Goal: Task Accomplishment & Management: Manage account settings

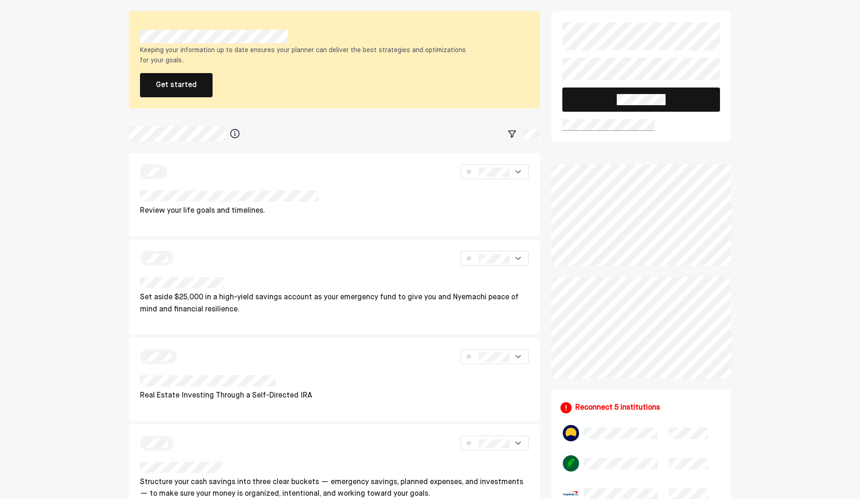
scroll to position [2, 0]
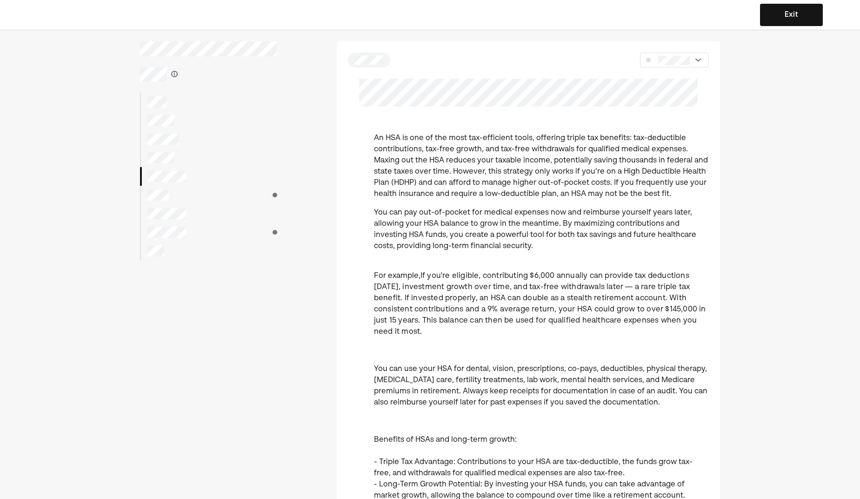
click at [178, 193] on div at bounding box center [208, 195] width 137 height 19
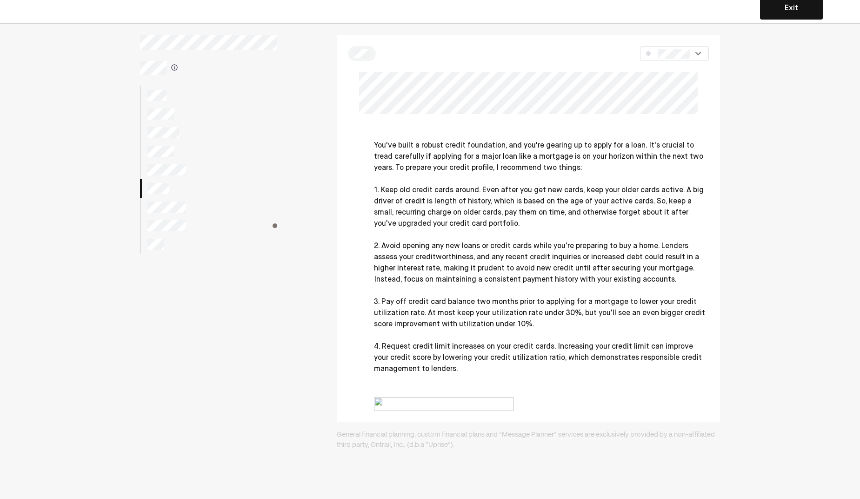
scroll to position [60, 0]
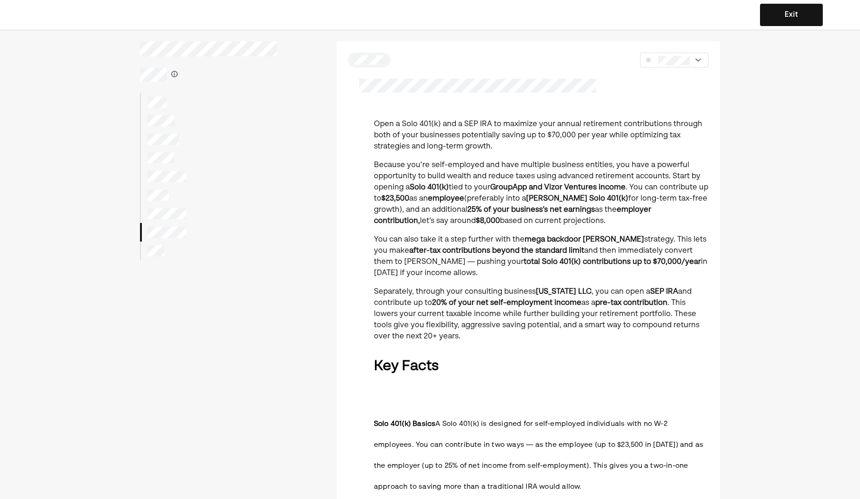
click at [812, 8] on button "Exit" at bounding box center [791, 15] width 63 height 22
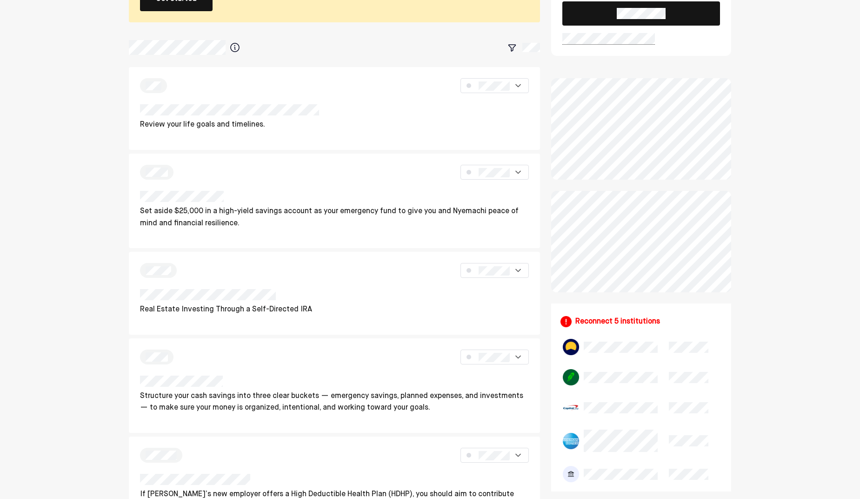
scroll to position [82, 0]
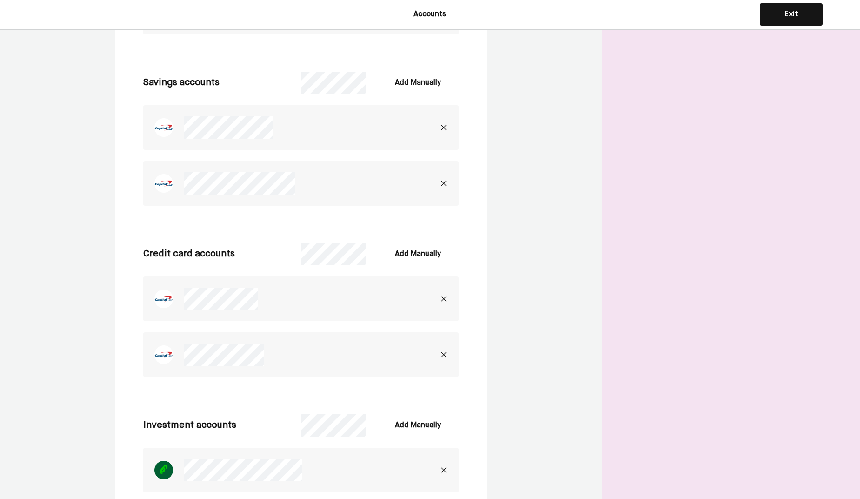
scroll to position [365, 0]
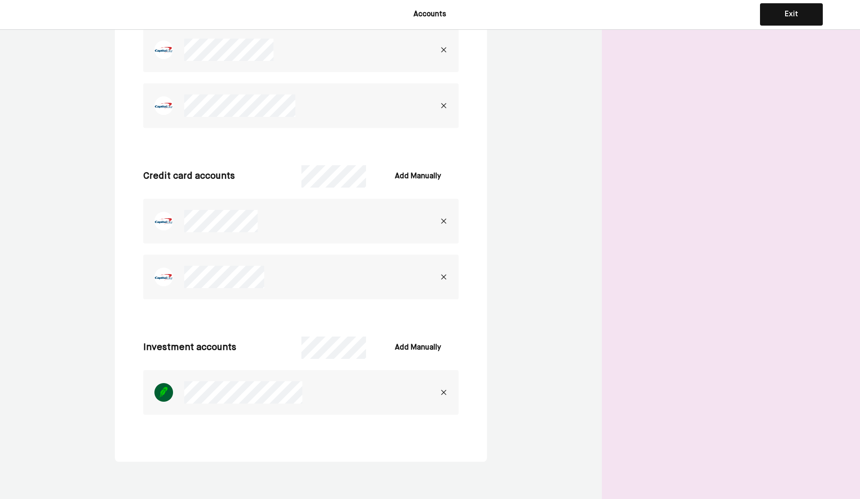
click at [444, 393] on img at bounding box center [443, 391] width 7 height 7
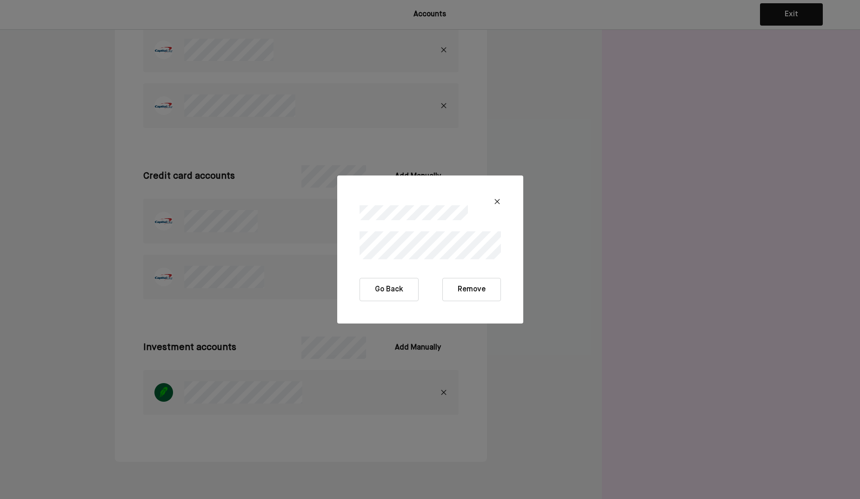
drag, startPoint x: 470, startPoint y: 295, endPoint x: 435, endPoint y: 325, distance: 45.2
click at [453, 327] on div "Go Back Remove" at bounding box center [430, 249] width 860 height 499
click at [493, 203] on div at bounding box center [430, 201] width 141 height 7
click at [496, 199] on img at bounding box center [496, 201] width 7 height 7
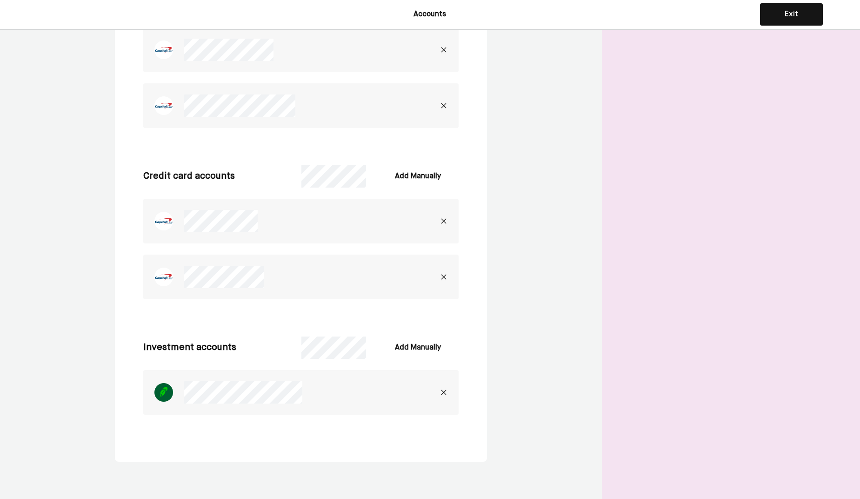
click at [184, 387] on div at bounding box center [261, 392] width 237 height 22
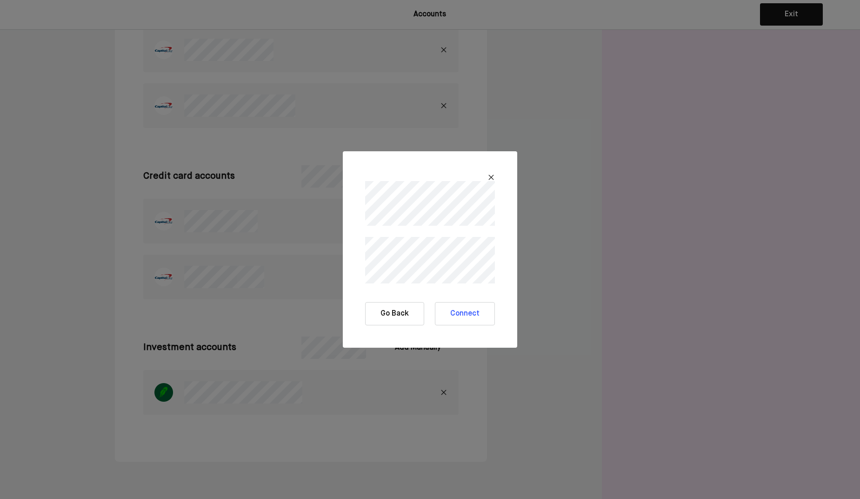
click at [498, 171] on div at bounding box center [430, 195] width 152 height 67
click at [489, 178] on img at bounding box center [490, 176] width 7 height 7
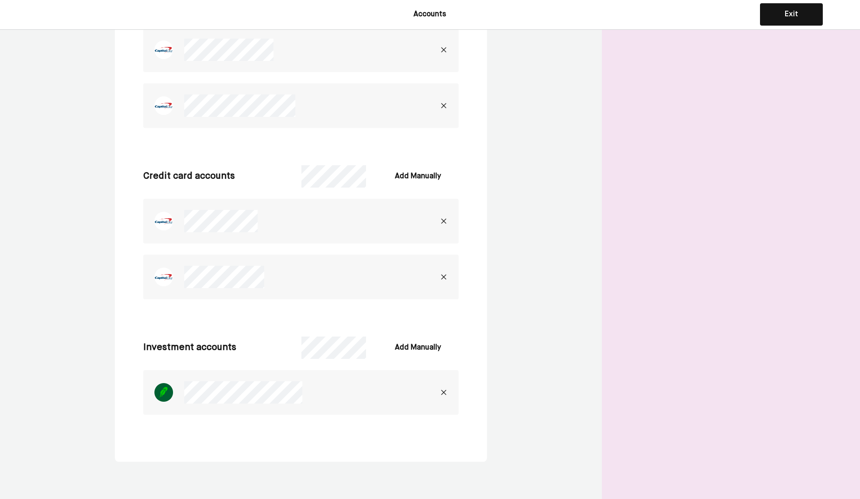
click at [444, 393] on img at bounding box center [443, 391] width 7 height 7
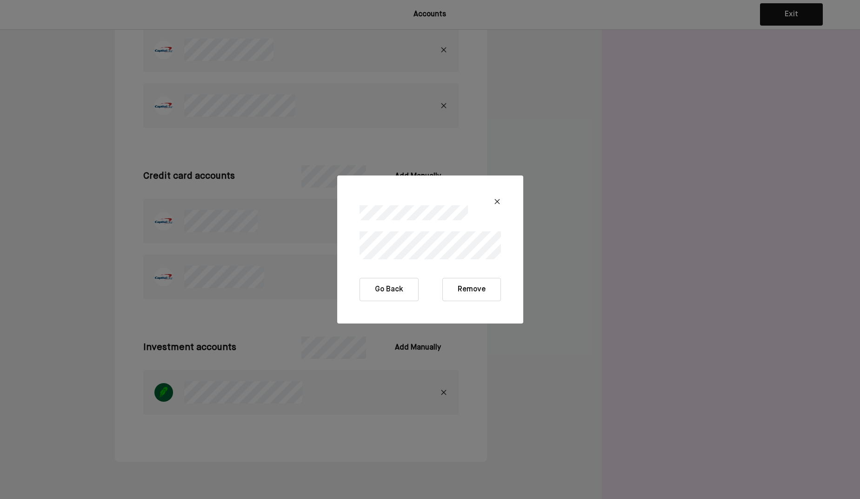
click at [468, 287] on button "Remove" at bounding box center [471, 289] width 59 height 23
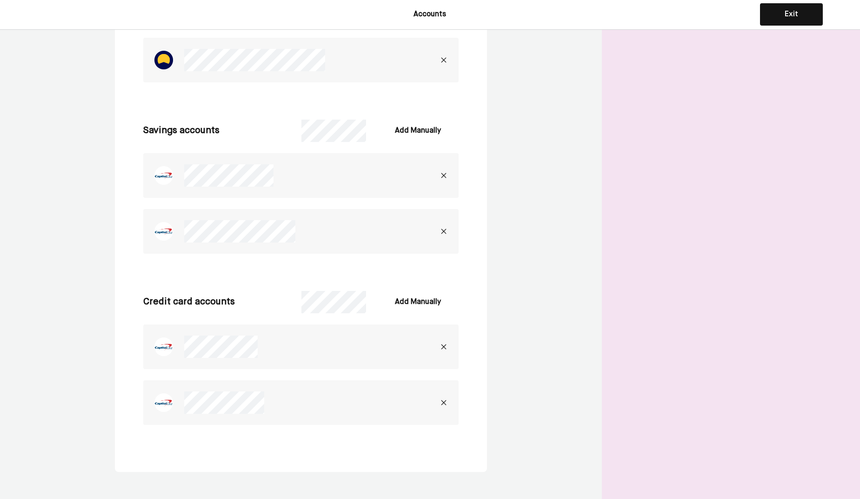
scroll to position [249, 0]
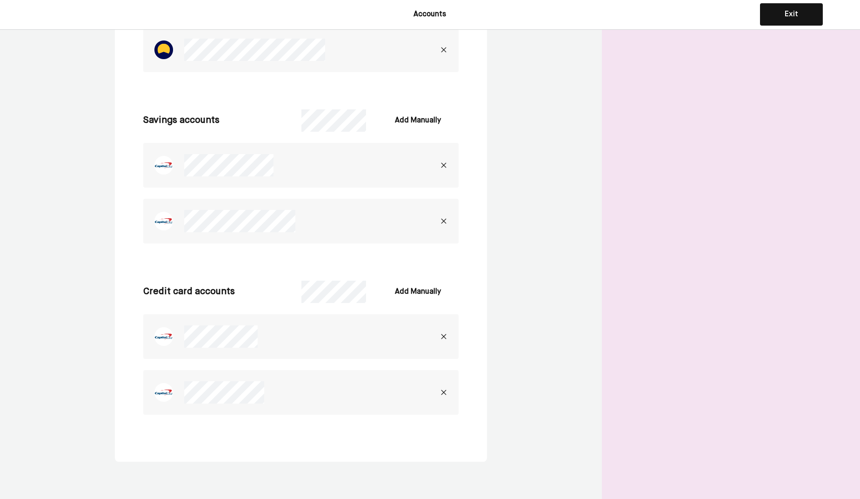
click at [443, 391] on img at bounding box center [443, 391] width 7 height 7
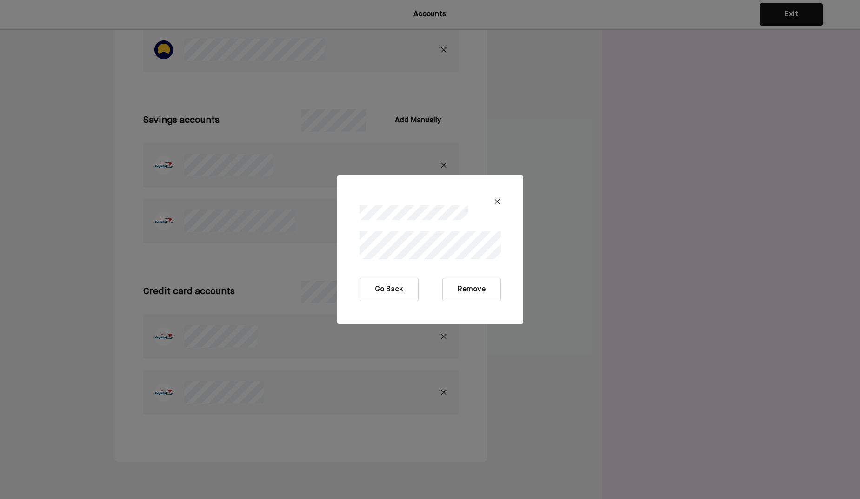
click at [487, 291] on button "Remove" at bounding box center [471, 289] width 59 height 23
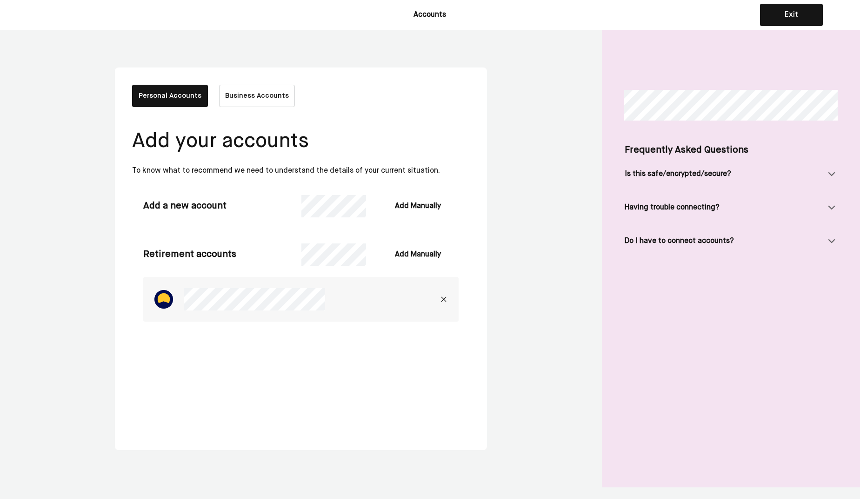
scroll to position [0, 0]
click at [444, 296] on img at bounding box center [443, 298] width 7 height 7
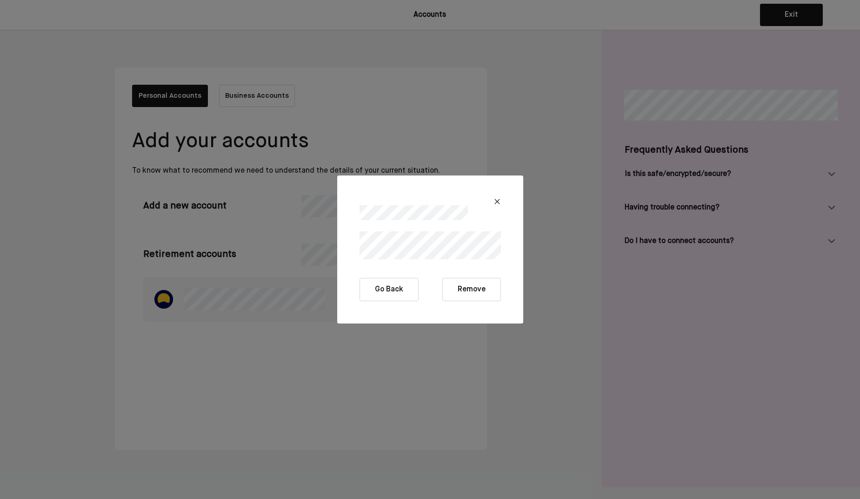
click at [476, 289] on button "Remove" at bounding box center [471, 289] width 59 height 23
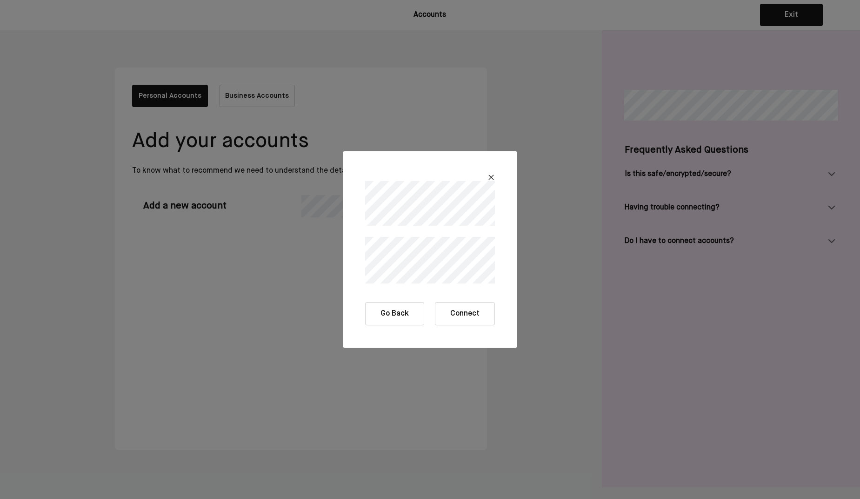
click at [462, 319] on button "Connect" at bounding box center [465, 313] width 60 height 23
click at [464, 317] on button "Connect" at bounding box center [465, 313] width 60 height 23
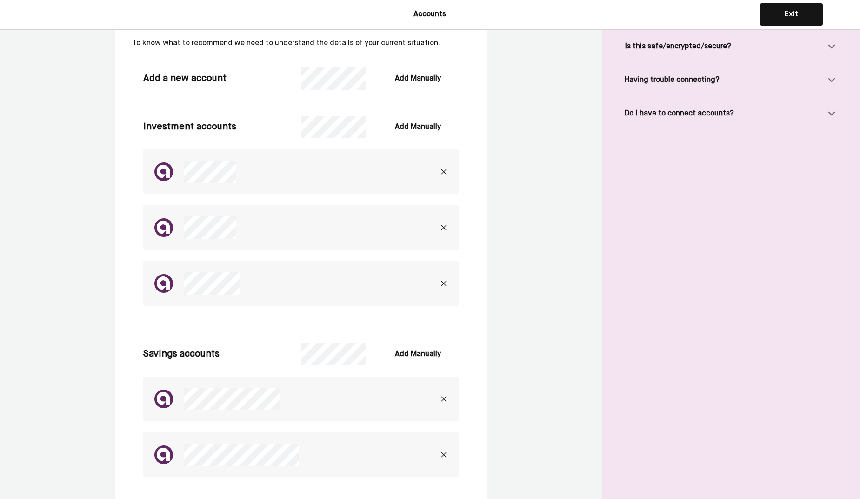
scroll to position [107, 0]
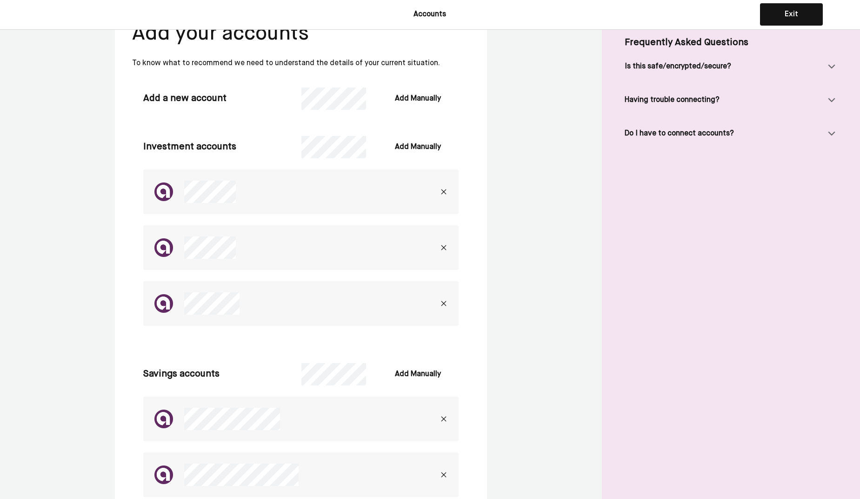
click at [531, 268] on div "Personal Accounts Business Accounts Add your accounts To know what to recommend…" at bounding box center [430, 309] width 860 height 773
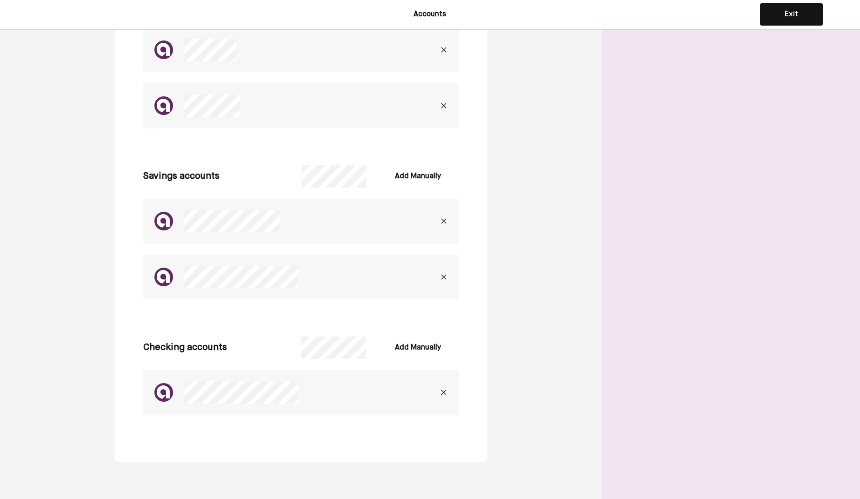
scroll to position [0, 0]
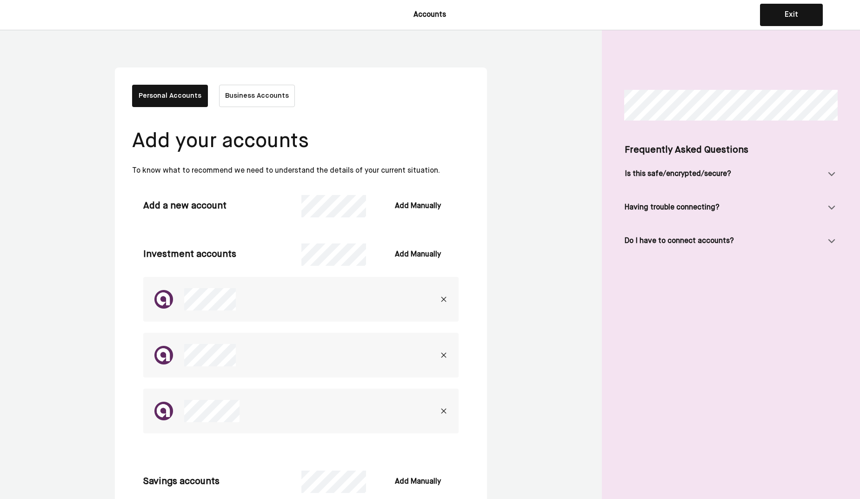
click at [538, 273] on div "Personal Accounts Business Accounts Add your accounts To know what to recommend…" at bounding box center [430, 416] width 860 height 773
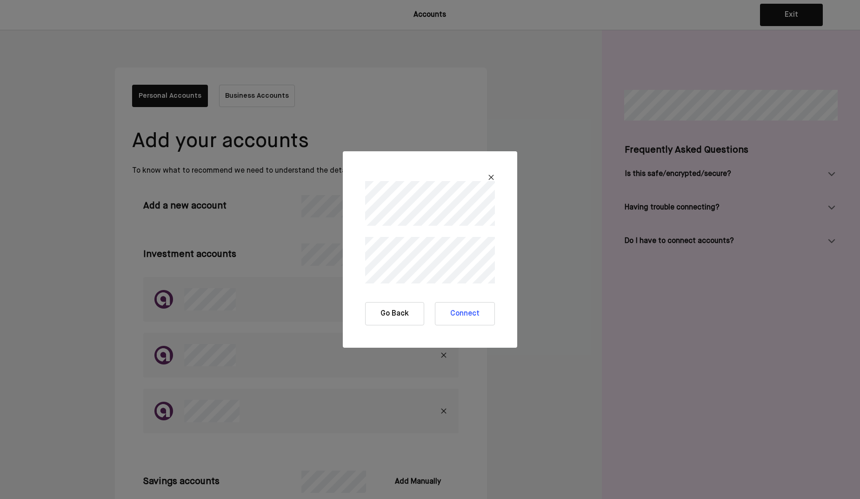
click at [495, 170] on div at bounding box center [430, 195] width 152 height 67
click at [494, 173] on img at bounding box center [490, 176] width 7 height 7
click at [493, 173] on img at bounding box center [490, 176] width 7 height 7
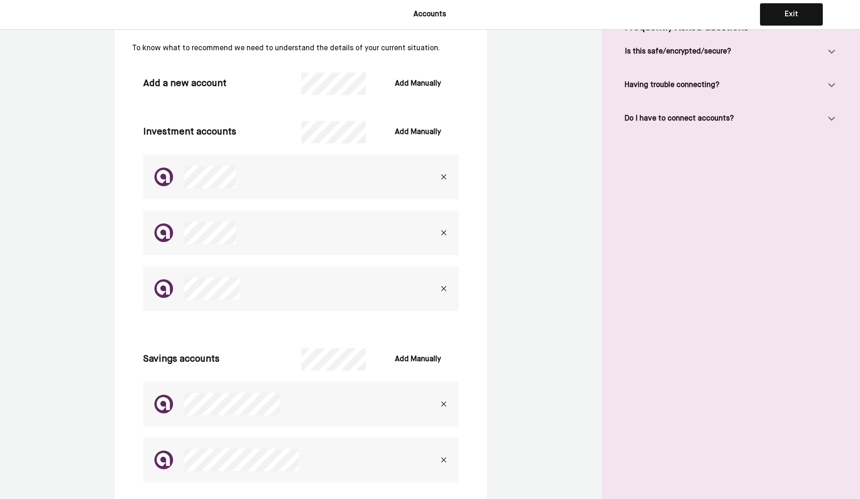
scroll to position [121, 0]
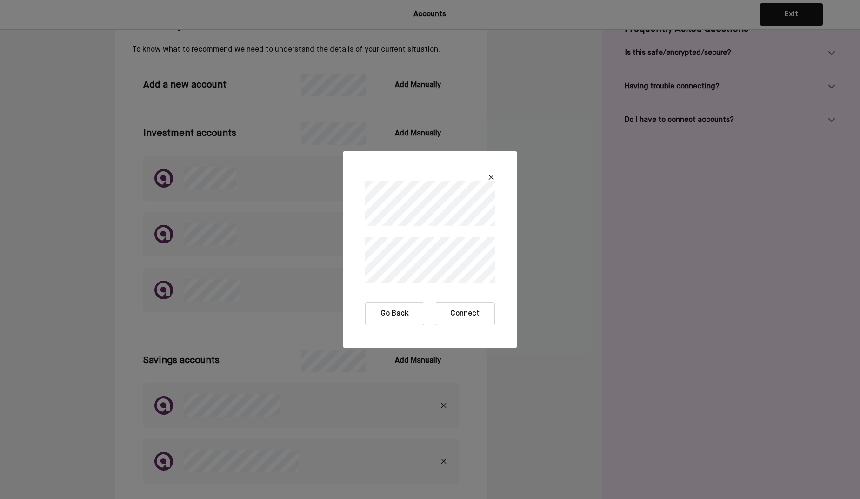
click at [463, 313] on button "Connect" at bounding box center [465, 313] width 60 height 23
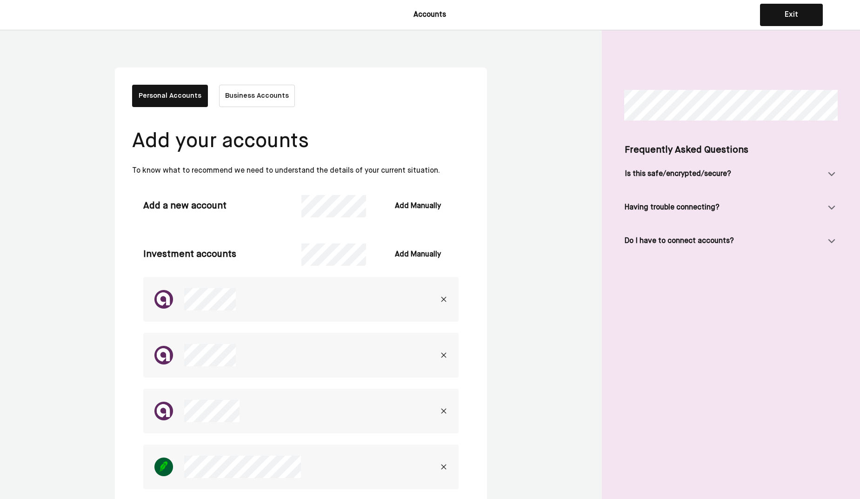
scroll to position [361, 0]
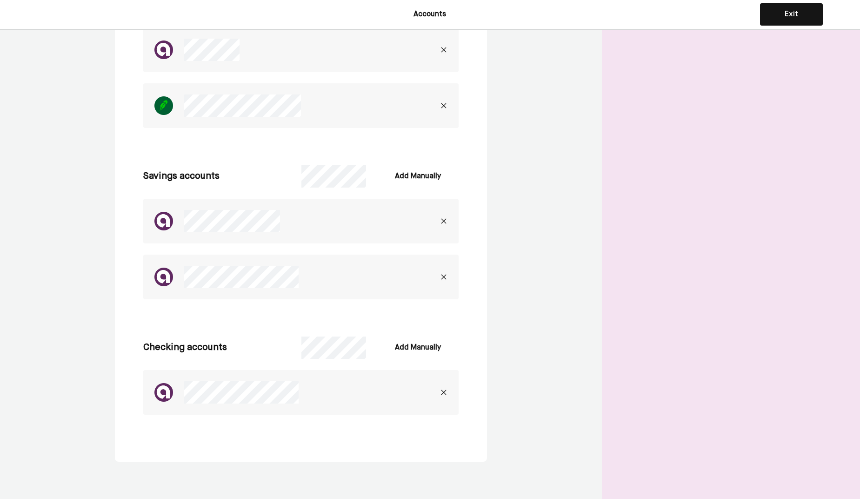
drag, startPoint x: 534, startPoint y: 287, endPoint x: 501, endPoint y: 296, distance: 34.5
click at [535, 287] on div "Personal Accounts Business Accounts Add your accounts To know what to recommend…" at bounding box center [430, 83] width 860 height 829
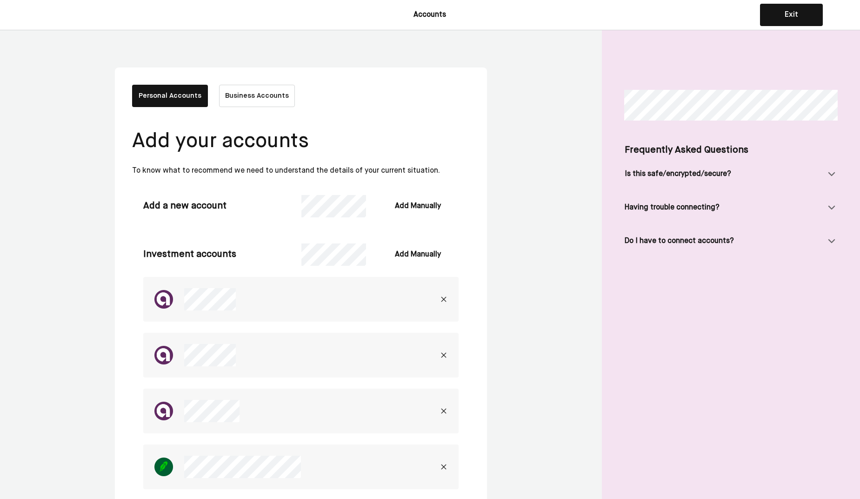
click at [514, 300] on div "Personal Accounts Business Accounts Add your accounts To know what to recommend…" at bounding box center [430, 444] width 860 height 829
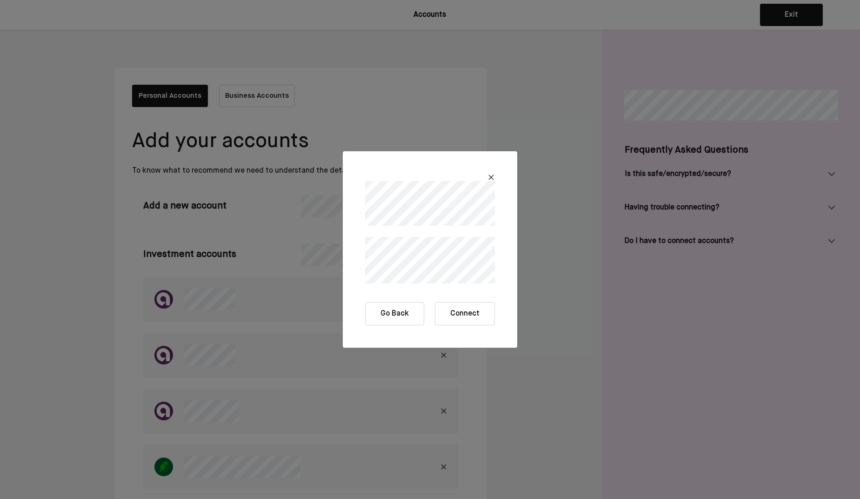
click at [466, 314] on button "Connect" at bounding box center [465, 313] width 60 height 23
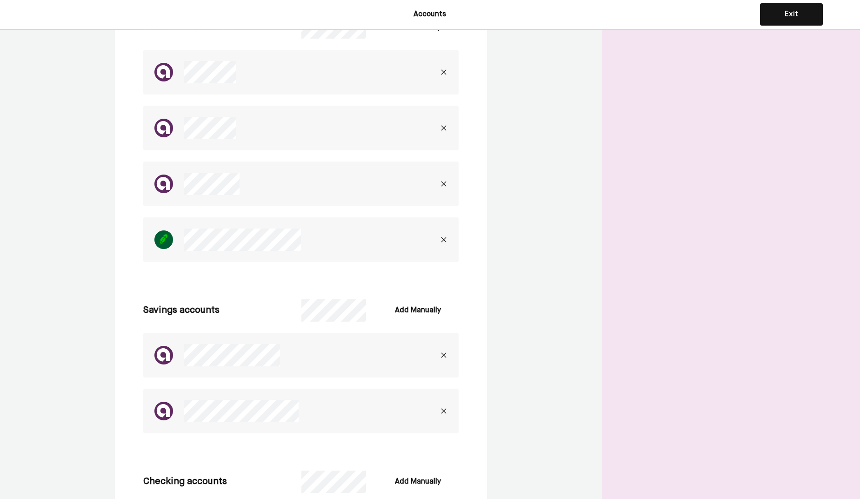
scroll to position [476, 0]
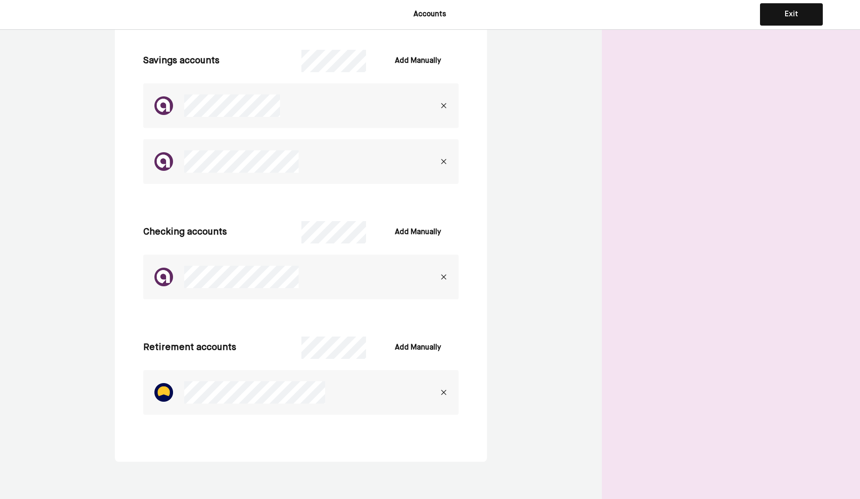
click at [563, 253] on div "Personal Accounts Business Accounts Add your accounts To know what to recommend…" at bounding box center [430, 26] width 860 height 945
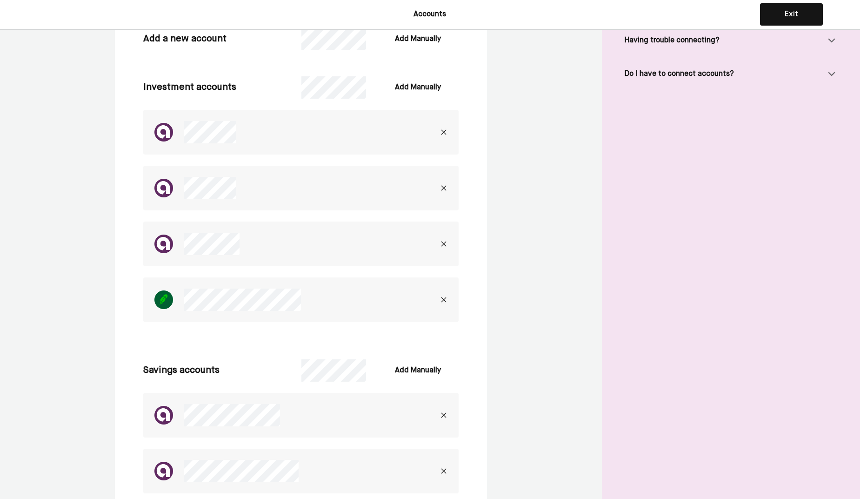
scroll to position [0, 0]
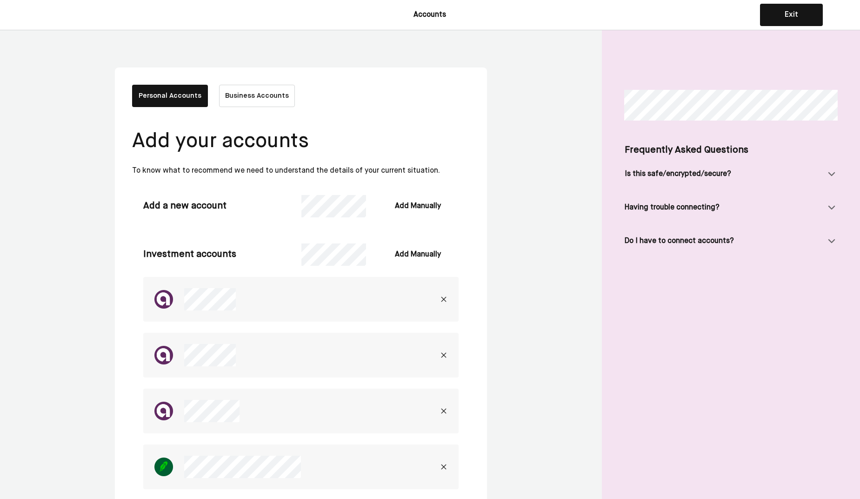
click at [236, 97] on button "Business Accounts" at bounding box center [257, 96] width 76 height 22
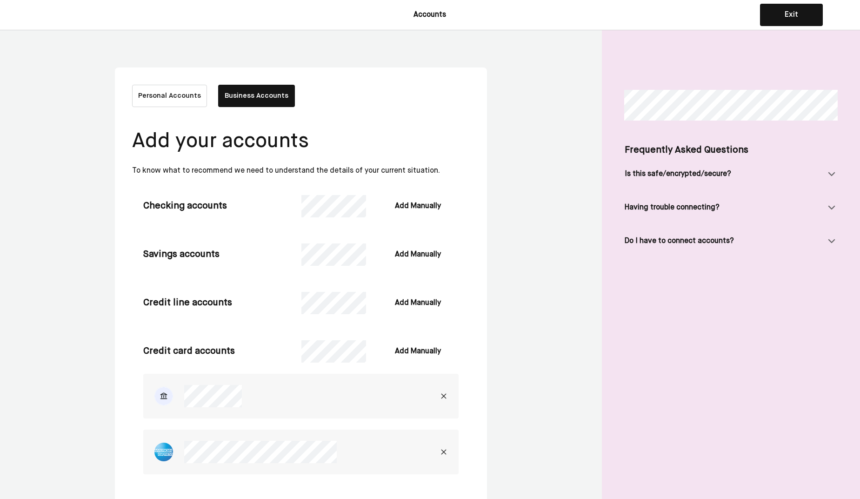
drag, startPoint x: 391, startPoint y: 117, endPoint x: 346, endPoint y: 111, distance: 45.0
click at [391, 117] on div "Add your accounts To know what to recommend we need to understand the details o…" at bounding box center [301, 305] width 338 height 397
click at [162, 98] on button "Personal Accounts" at bounding box center [169, 96] width 75 height 22
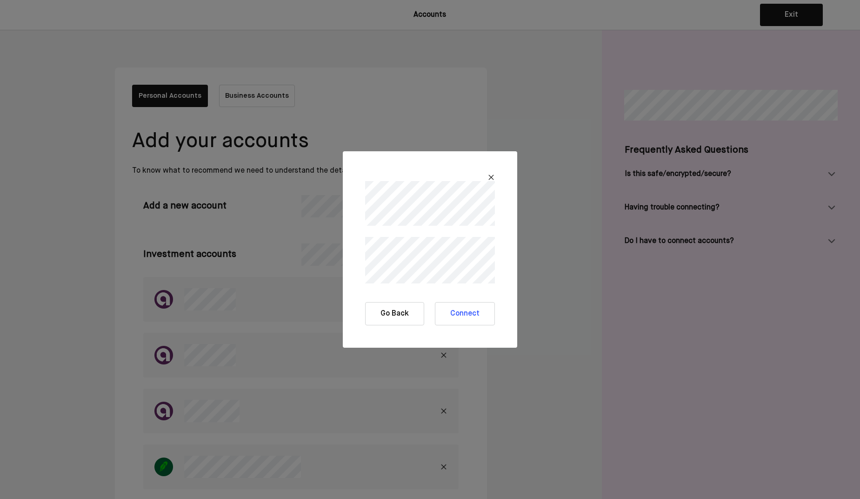
click at [479, 314] on button "Connect" at bounding box center [465, 313] width 60 height 23
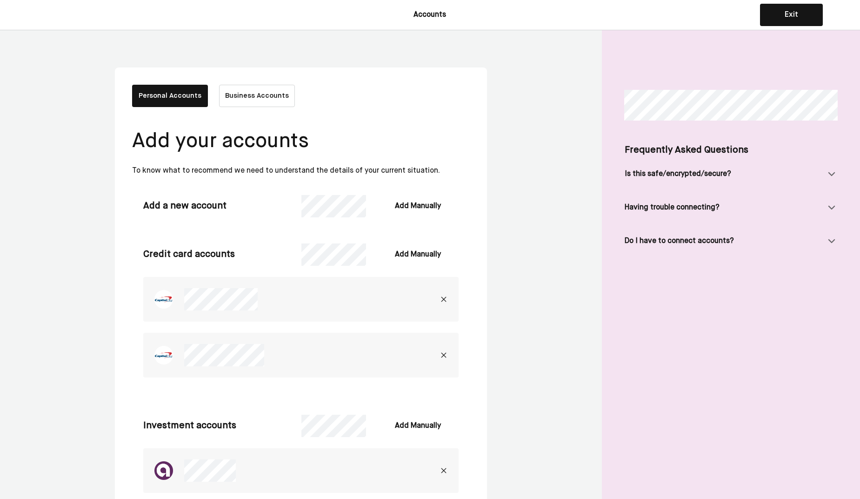
click at [268, 96] on button "Business Accounts" at bounding box center [257, 96] width 76 height 22
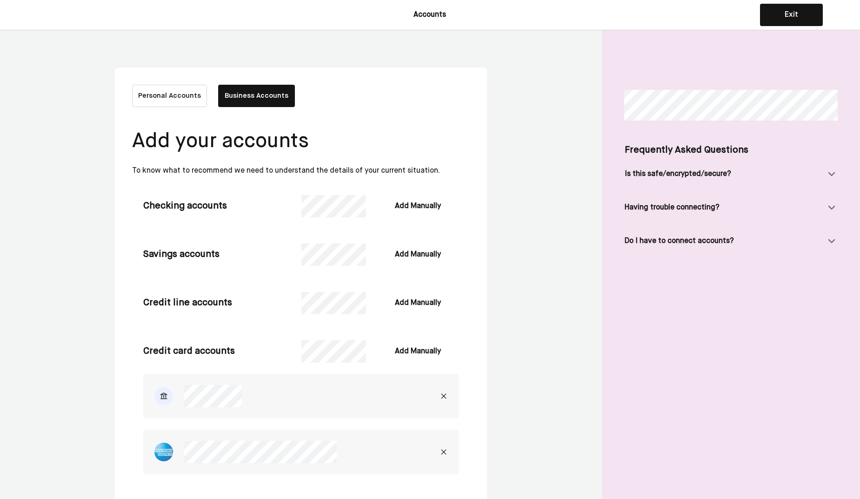
scroll to position [60, 0]
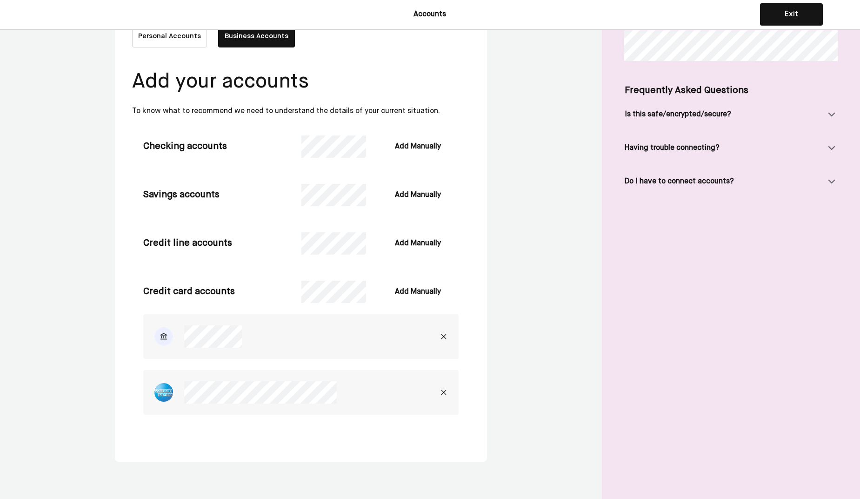
click at [445, 390] on img at bounding box center [443, 391] width 7 height 7
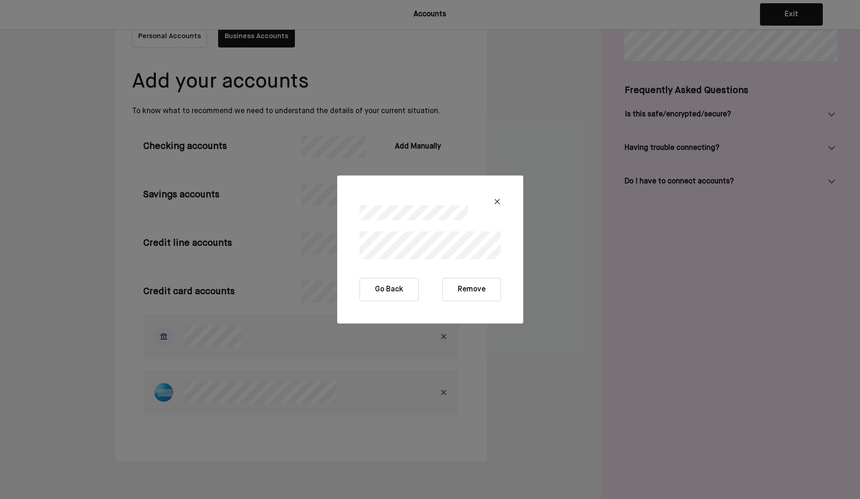
click at [477, 291] on button "Remove" at bounding box center [471, 289] width 59 height 23
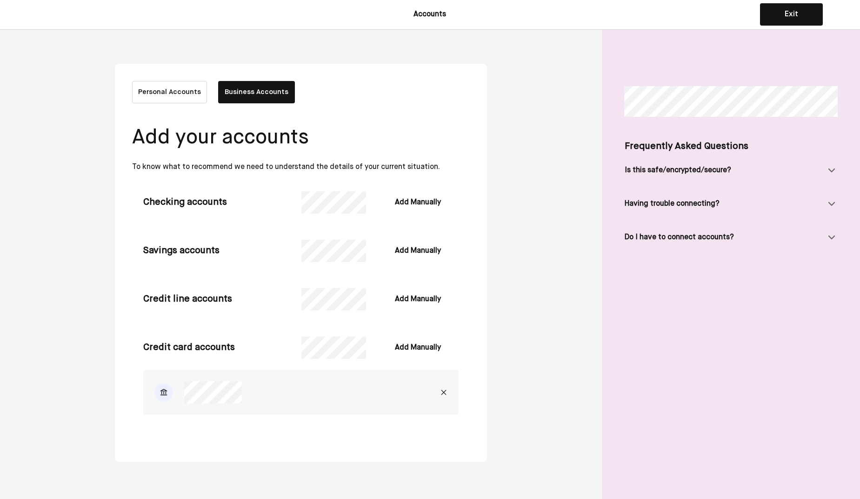
scroll to position [4, 0]
click at [442, 391] on img at bounding box center [443, 391] width 7 height 7
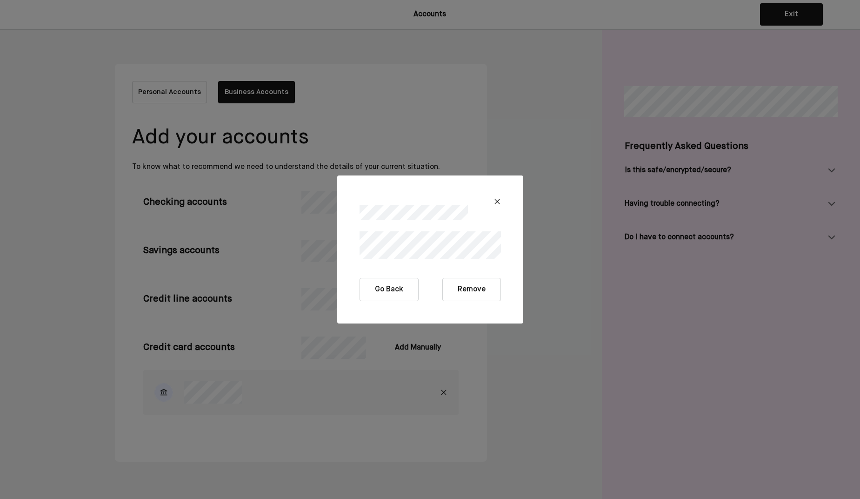
click at [482, 280] on button "Remove" at bounding box center [471, 289] width 59 height 23
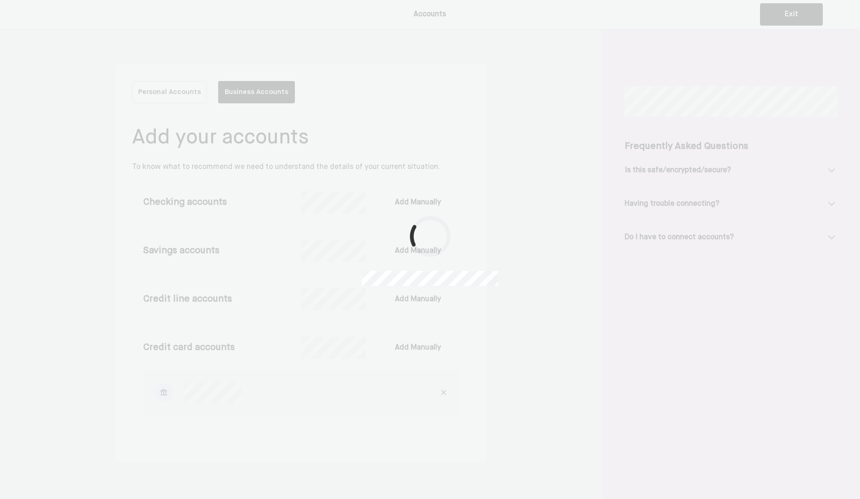
scroll to position [0, 0]
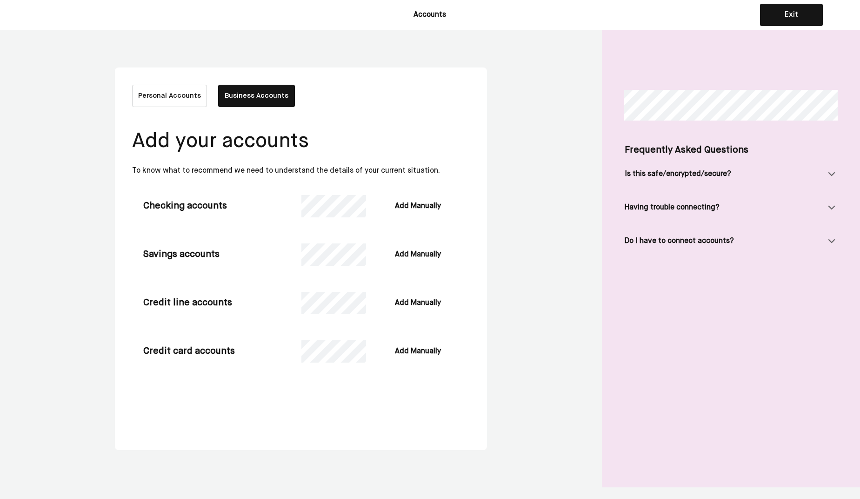
click at [529, 203] on div "Personal Accounts Business Accounts Add your accounts To know what to recommend…" at bounding box center [430, 258] width 860 height 457
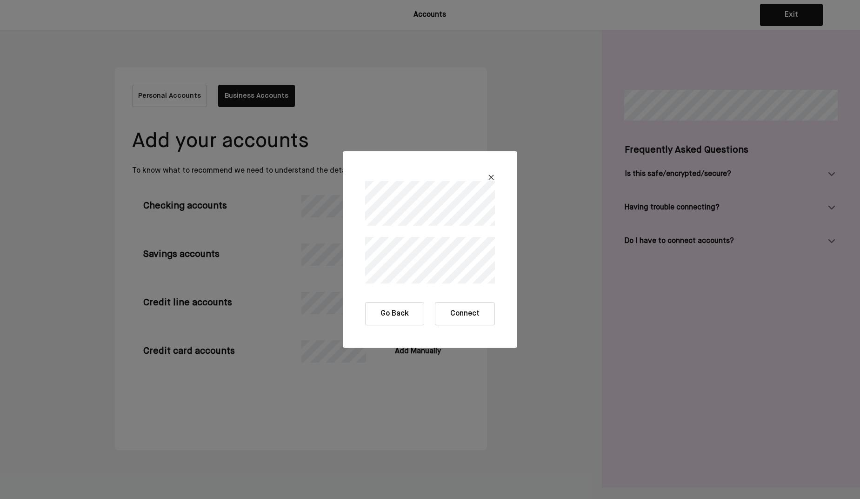
click at [478, 315] on button "Connect" at bounding box center [465, 313] width 60 height 23
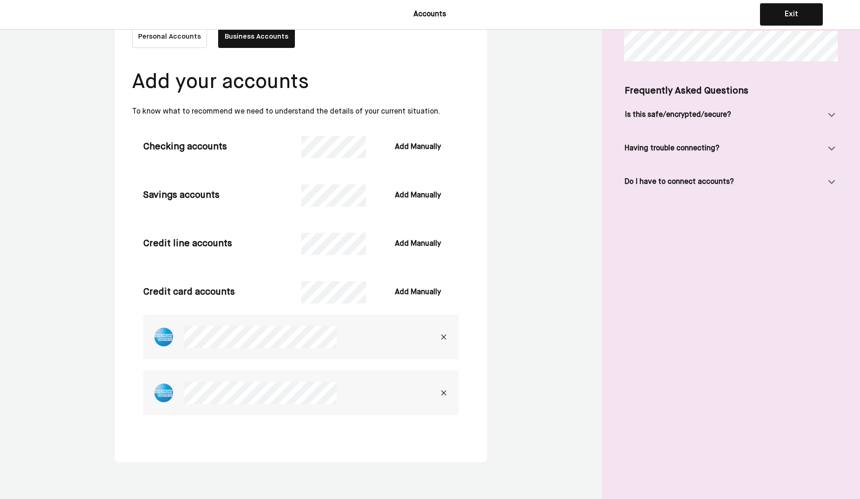
scroll to position [60, 0]
click at [523, 209] on div "Personal Accounts Business Accounts Add your accounts To know what to recommend…" at bounding box center [430, 235] width 860 height 528
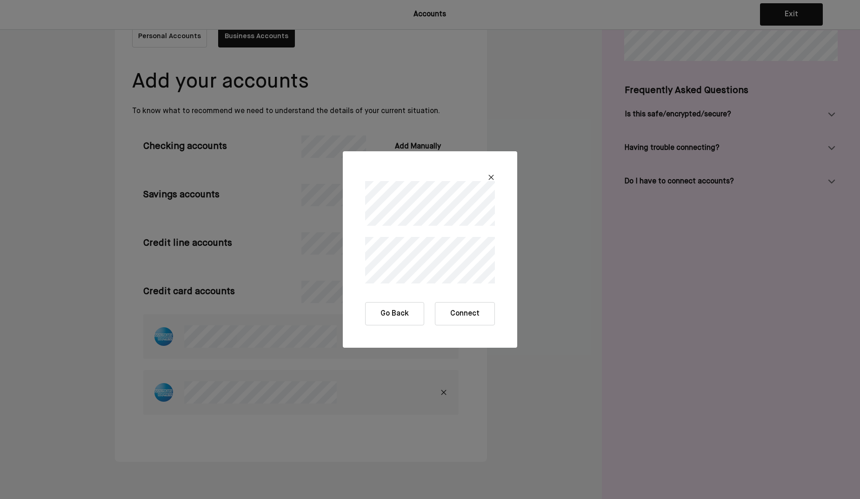
click at [473, 313] on button "Connect" at bounding box center [465, 313] width 60 height 23
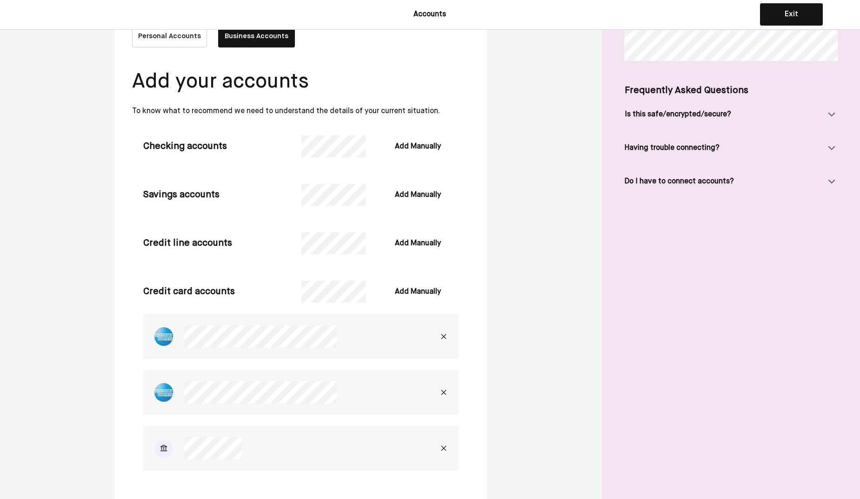
scroll to position [115, 0]
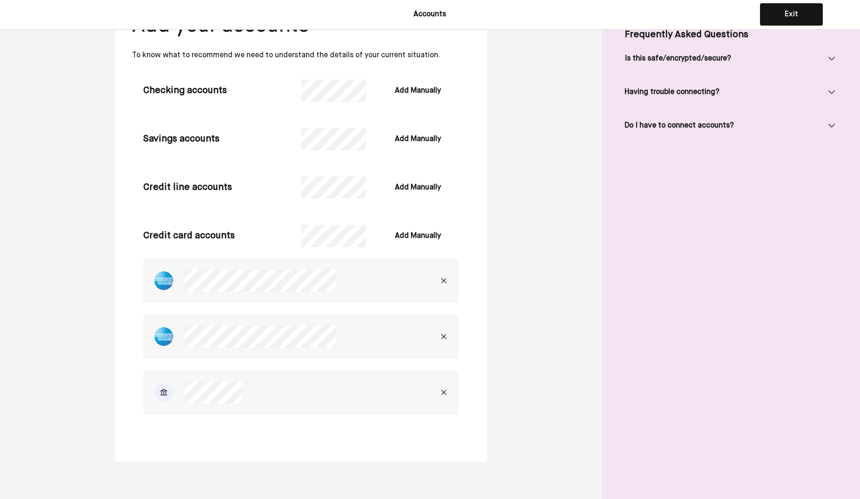
click at [551, 246] on div "Personal Accounts Business Accounts Add your accounts To know what to recommend…" at bounding box center [430, 207] width 860 height 584
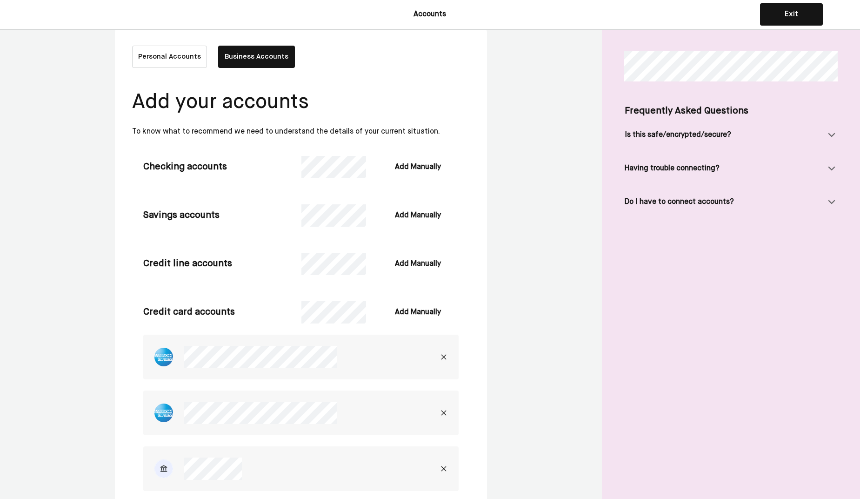
scroll to position [0, 0]
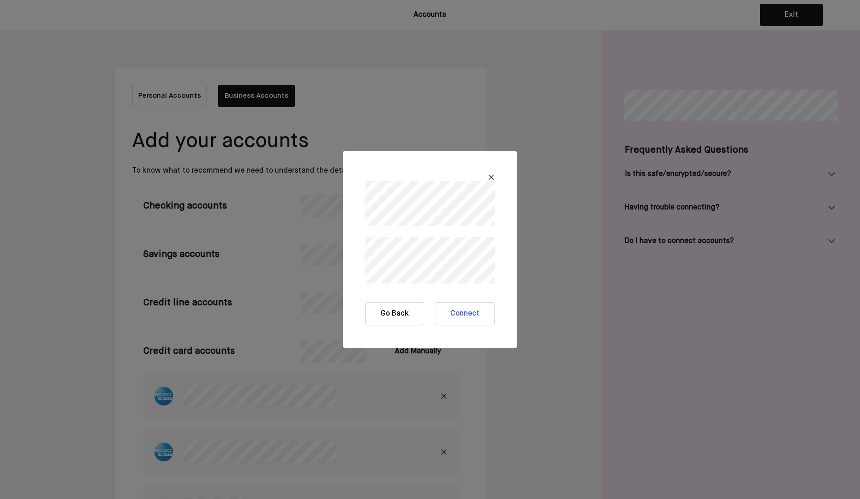
click at [466, 303] on button "Connect" at bounding box center [465, 313] width 60 height 23
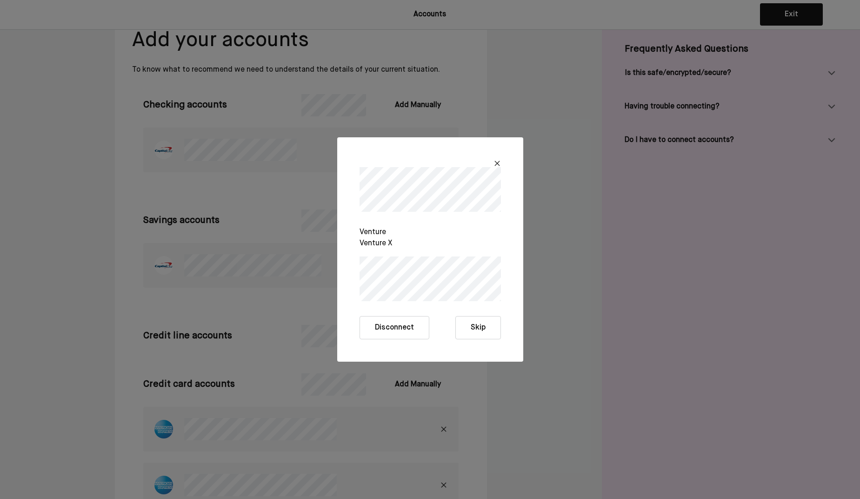
scroll to position [70, 0]
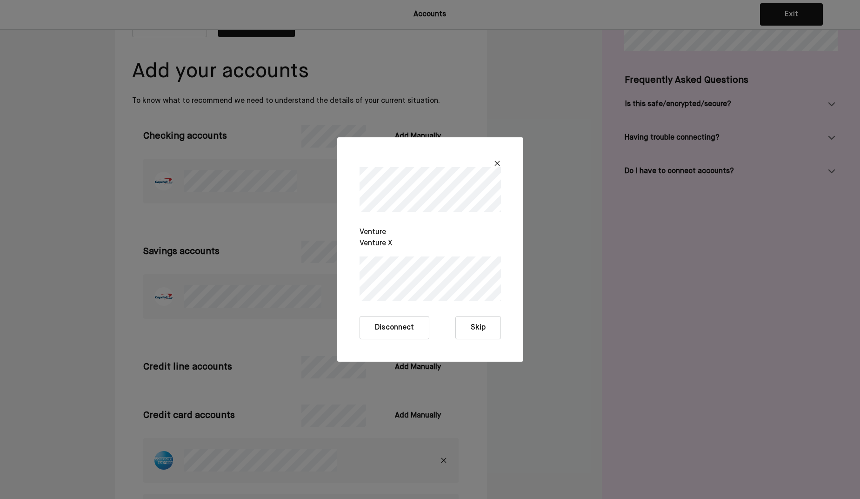
click at [489, 329] on button "Skip" at bounding box center [478, 327] width 46 height 23
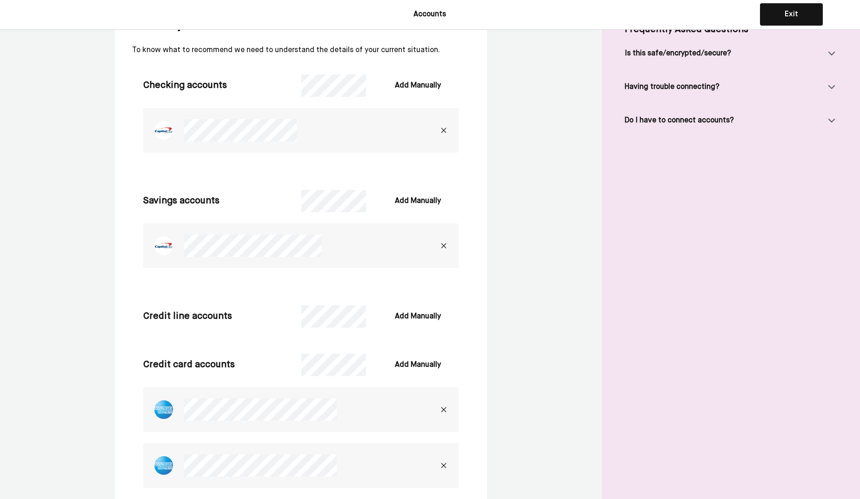
scroll to position [0, 0]
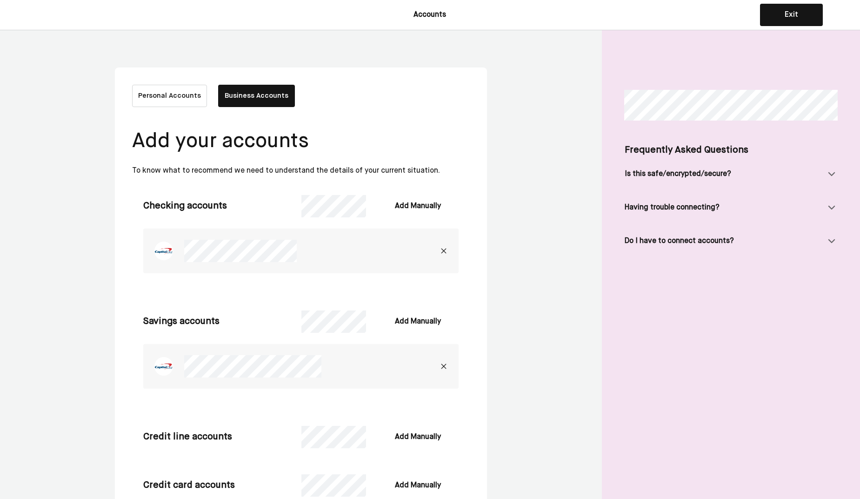
click at [254, 99] on button "Business Accounts" at bounding box center [256, 96] width 77 height 22
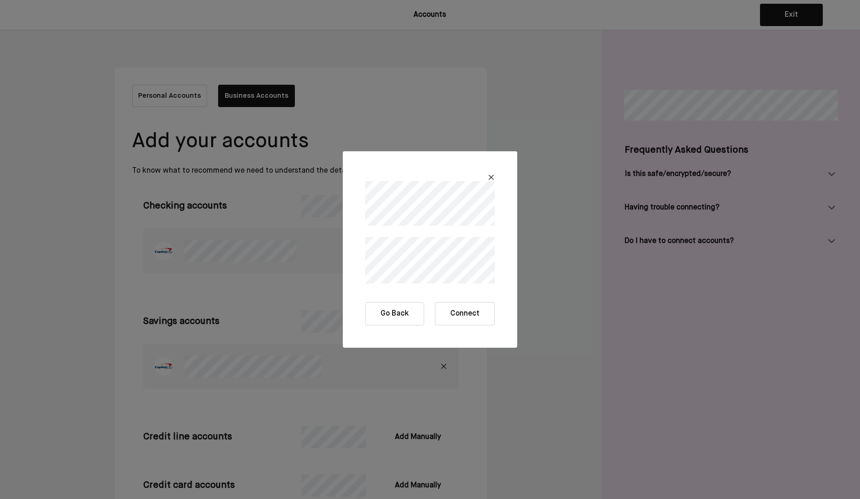
click at [487, 320] on button "Connect" at bounding box center [465, 313] width 60 height 23
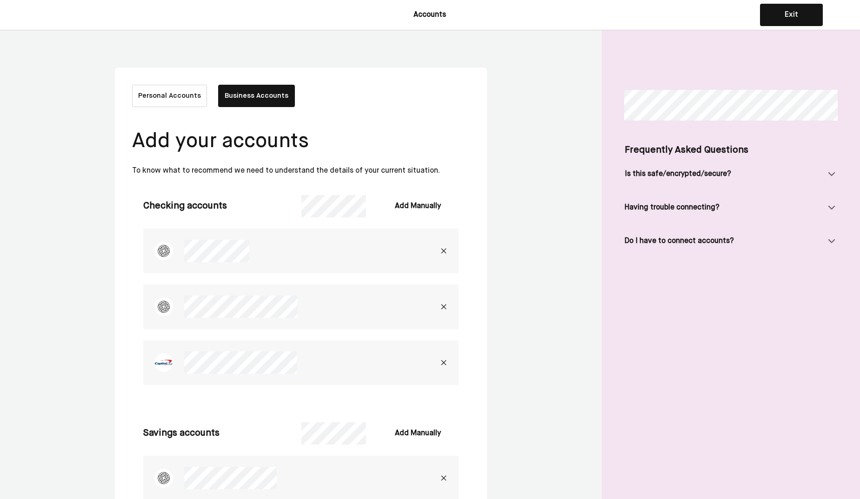
click at [529, 162] on div "Personal Accounts Business Accounts Add your accounts To know what to recommend…" at bounding box center [430, 500] width 860 height 941
click at [809, 17] on button "Exit" at bounding box center [791, 15] width 63 height 22
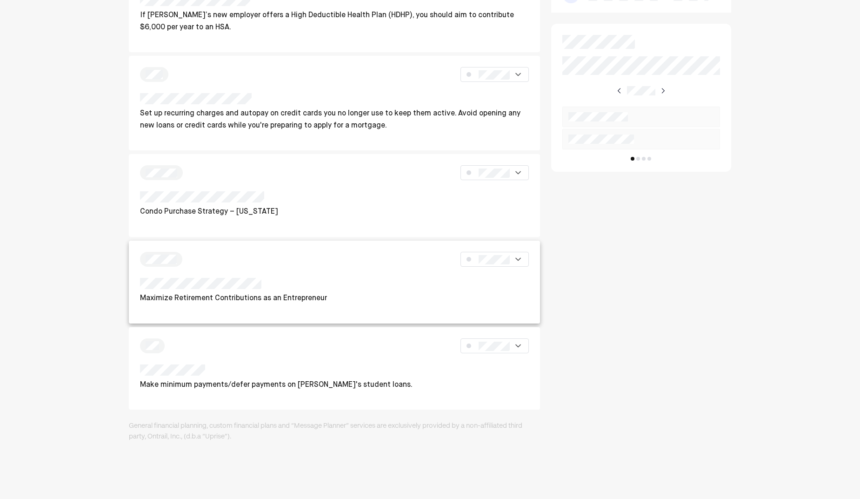
scroll to position [565, 0]
click at [404, 281] on div "Maximize Retirement Contributions as an Entrepreneur" at bounding box center [334, 290] width 389 height 27
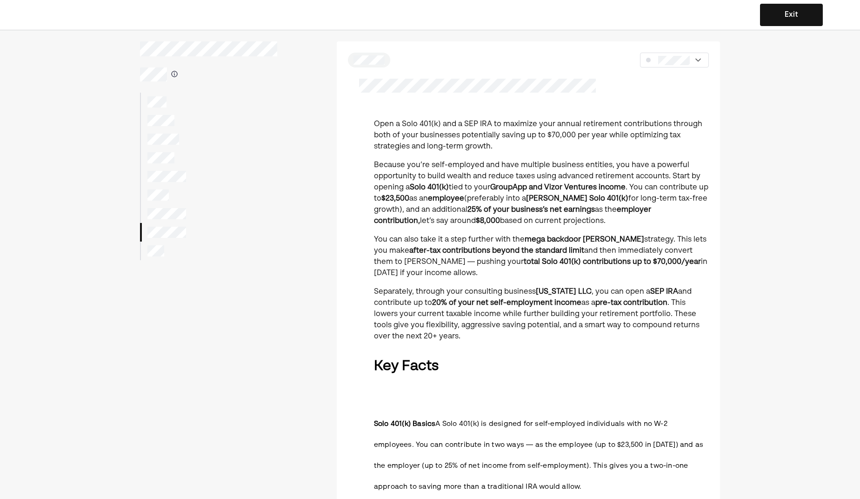
click at [788, 15] on button "Exit" at bounding box center [791, 15] width 63 height 22
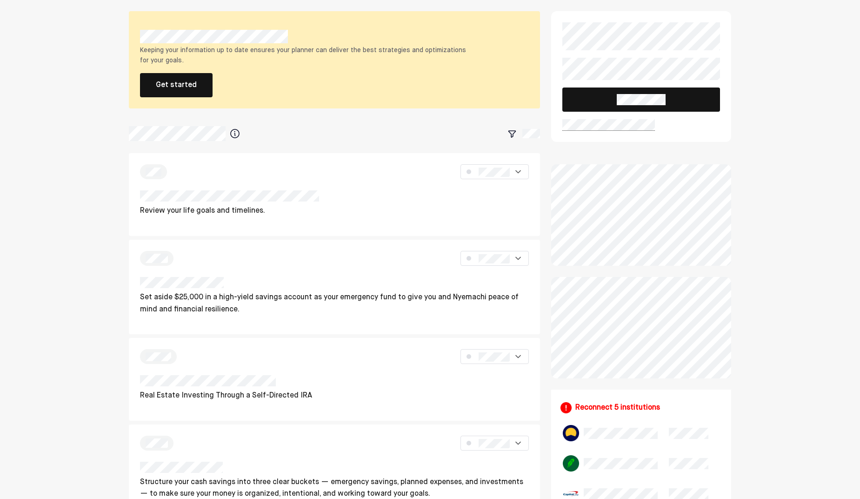
click at [181, 90] on button "Get started" at bounding box center [176, 85] width 73 height 24
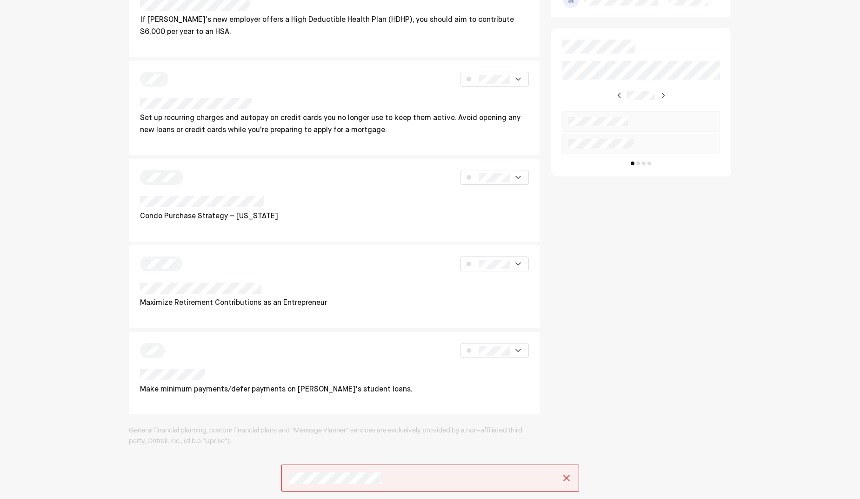
scroll to position [559, 0]
click at [640, 165] on div at bounding box center [641, 164] width 20 height 4
click at [639, 165] on div at bounding box center [638, 164] width 4 height 4
click at [644, 209] on div at bounding box center [644, 208] width 4 height 4
click at [651, 186] on div at bounding box center [641, 137] width 158 height 100
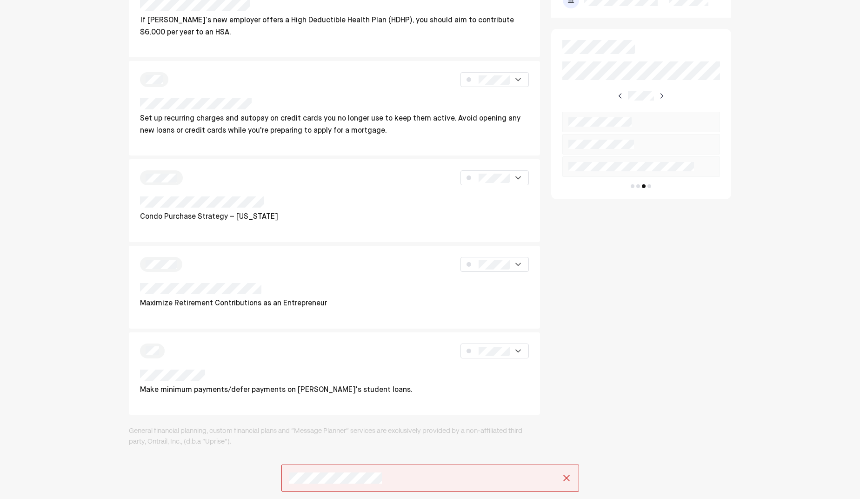
click at [651, 187] on div at bounding box center [641, 137] width 158 height 100
click at [651, 186] on div at bounding box center [641, 137] width 158 height 100
click at [649, 186] on div at bounding box center [649, 186] width 4 height 4
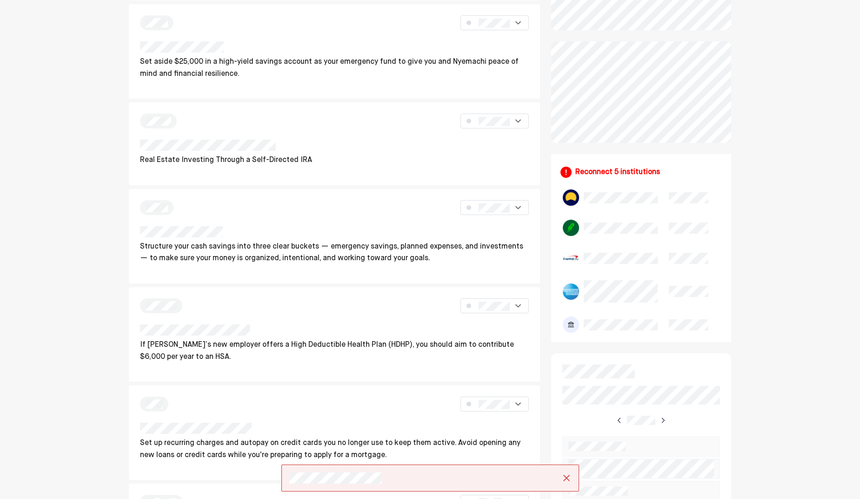
scroll to position [234, 0]
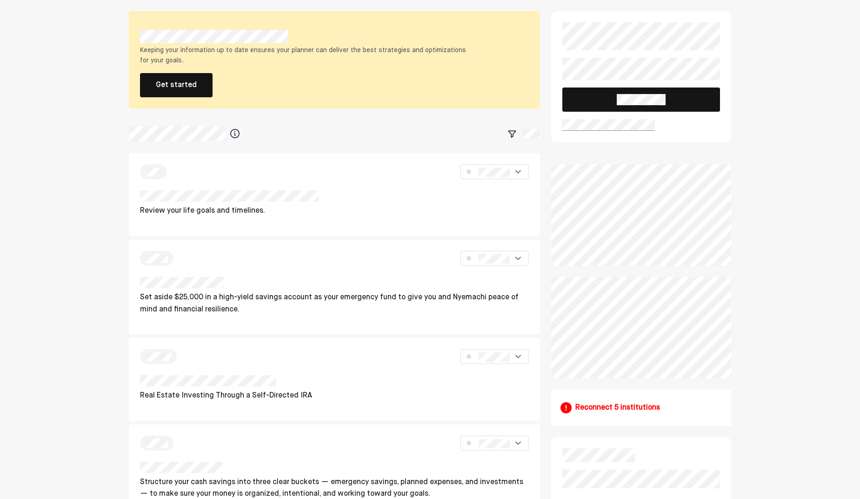
click at [675, 100] on button at bounding box center [641, 99] width 158 height 24
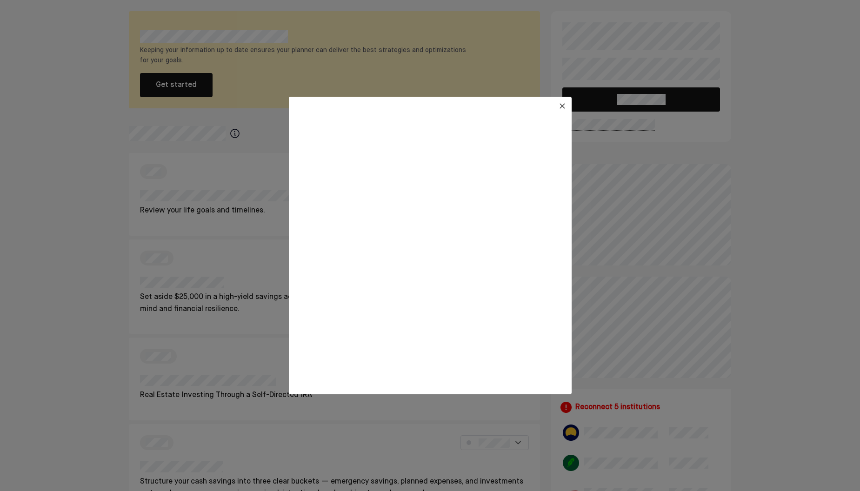
click at [206, 268] on div at bounding box center [430, 245] width 860 height 491
click at [561, 107] on img at bounding box center [562, 105] width 7 height 7
